Goal: Navigation & Orientation: Find specific page/section

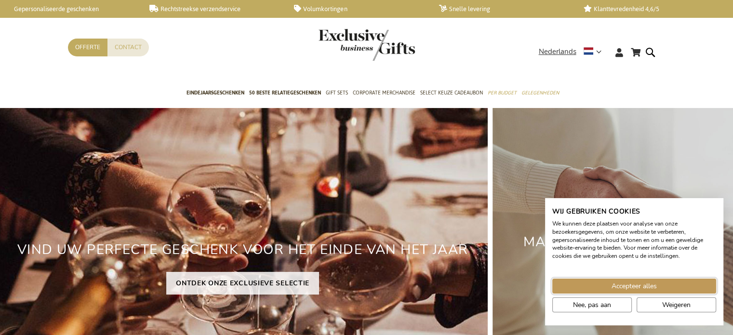
click at [613, 282] on span "Accepteer alles" at bounding box center [634, 286] width 45 height 10
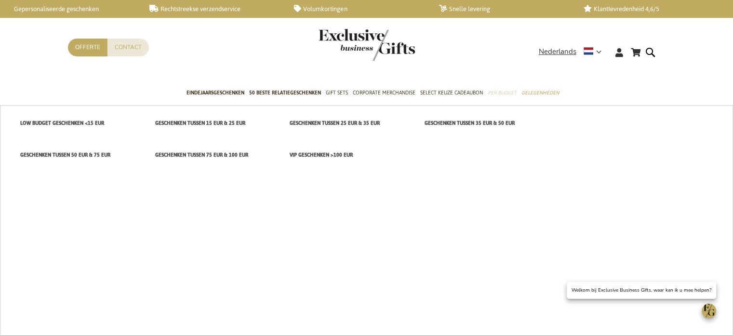
drag, startPoint x: 231, startPoint y: 102, endPoint x: 452, endPoint y: 152, distance: 225.8
click at [456, 106] on ul "New Arrivals TOP 50 GIFTS Eindejaarsgeschenken 50 beste relatiegeschenken Gift …" at bounding box center [366, 93] width 613 height 24
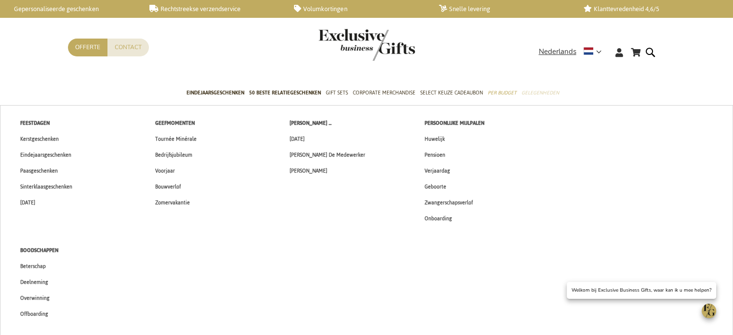
click at [542, 89] on span "Gelegenheden" at bounding box center [541, 93] width 38 height 10
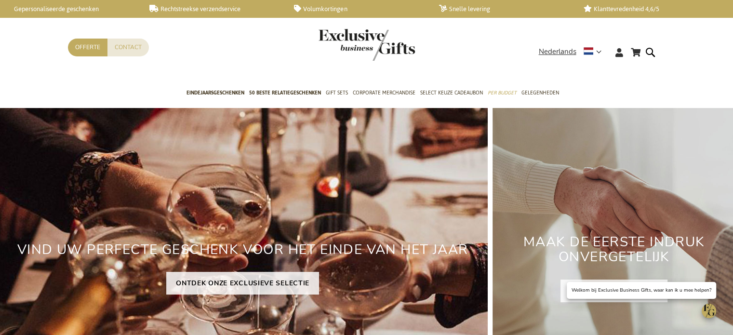
drag, startPoint x: 546, startPoint y: 87, endPoint x: 603, endPoint y: 74, distance: 58.8
click at [603, 74] on div "Winkelwagen Winkelwagen Sluiten U heeft geen product(en) in uw winkelwagen. Ga …" at bounding box center [366, 60] width 613 height 43
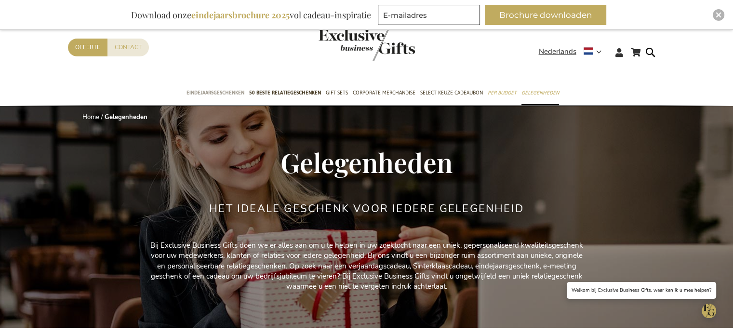
click at [222, 90] on span "Eindejaarsgeschenken" at bounding box center [216, 93] width 58 height 10
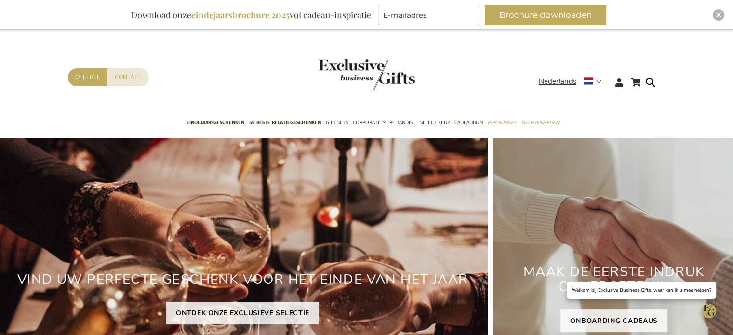
scroll to position [30, 0]
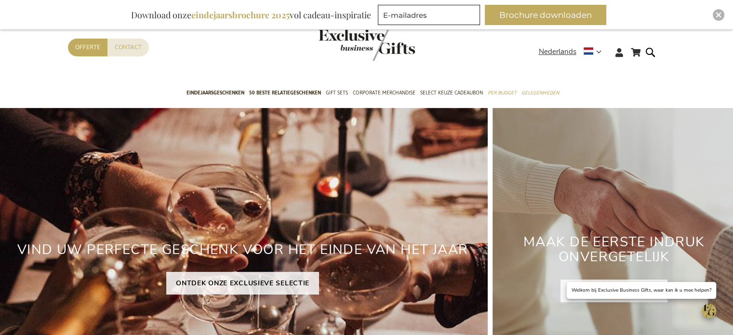
click at [316, 60] on div "Contact Offerte" at bounding box center [303, 60] width 471 height 43
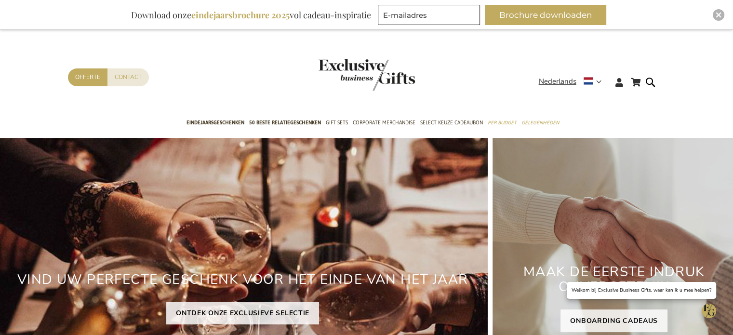
click at [349, 71] on img "store logo" at bounding box center [367, 75] width 96 height 32
